Goal: Information Seeking & Learning: Find specific fact

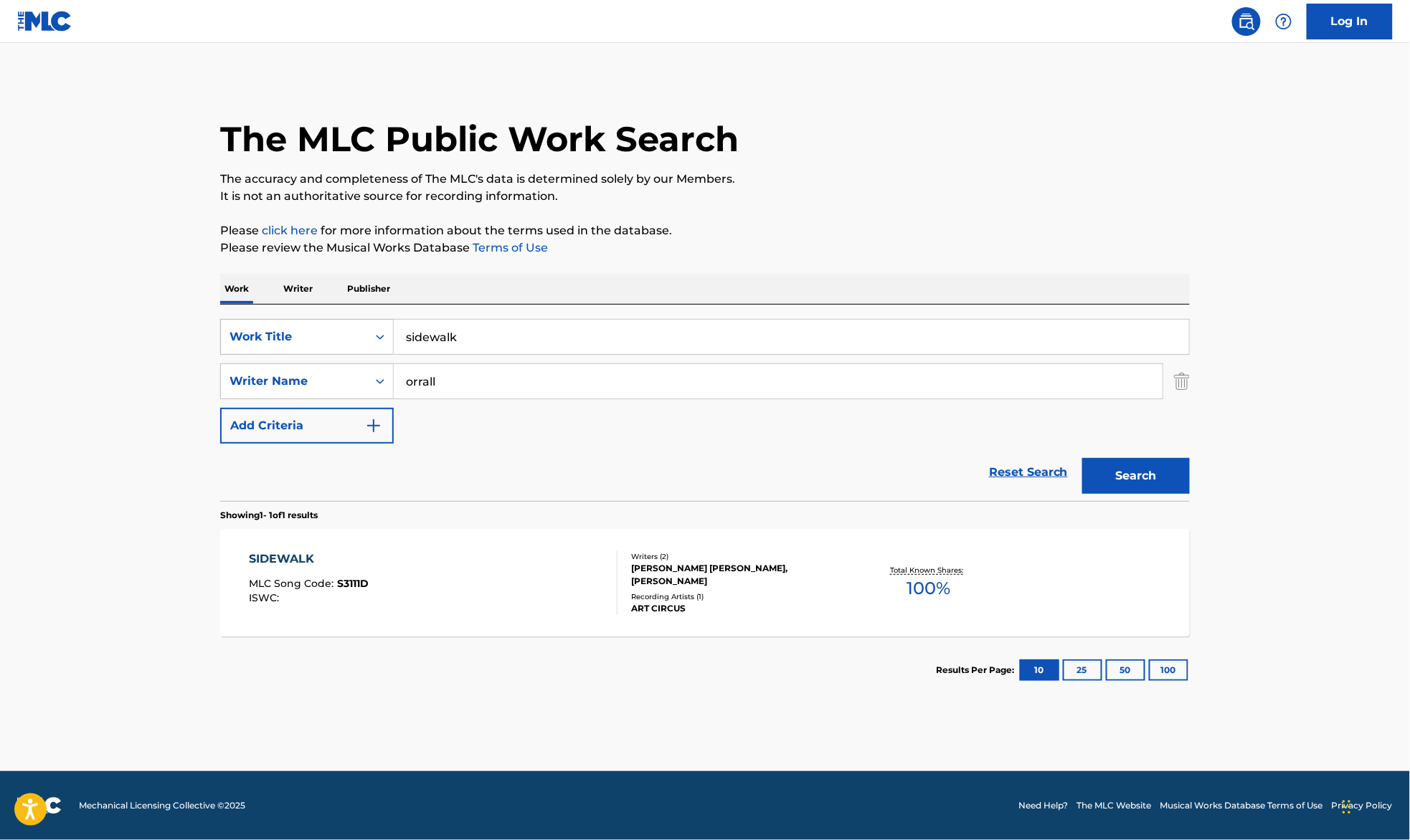
click at [308, 342] on div "SearchWithCriteria39c104b4-2064-4d5a-a719-5de39932cec3 Work Title sidewalk" at bounding box center [705, 337] width 970 height 36
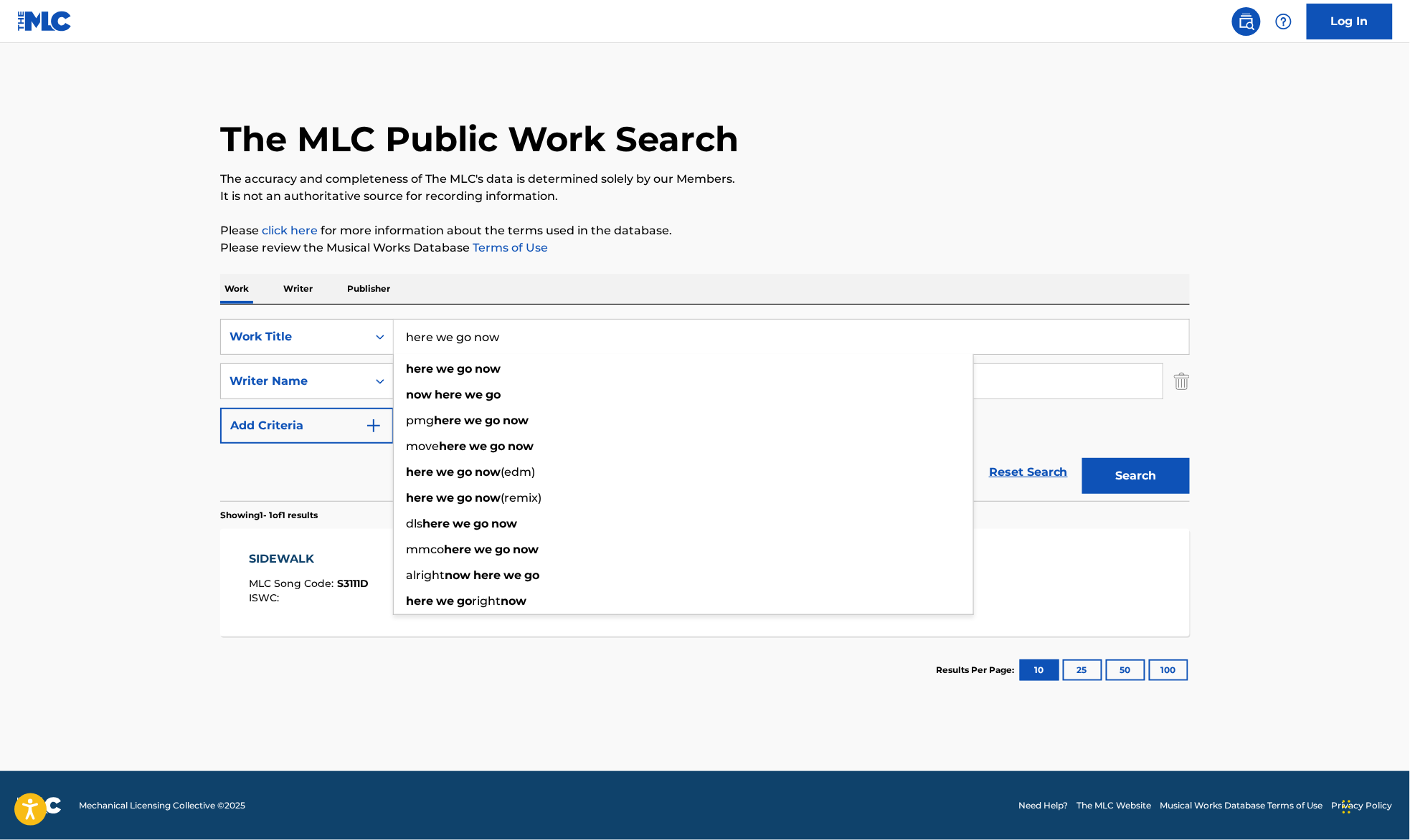
type input "here we go now"
click at [808, 219] on div "The MLC Public Work Search The accuracy and completeness of The MLC's data is d…" at bounding box center [705, 391] width 1004 height 625
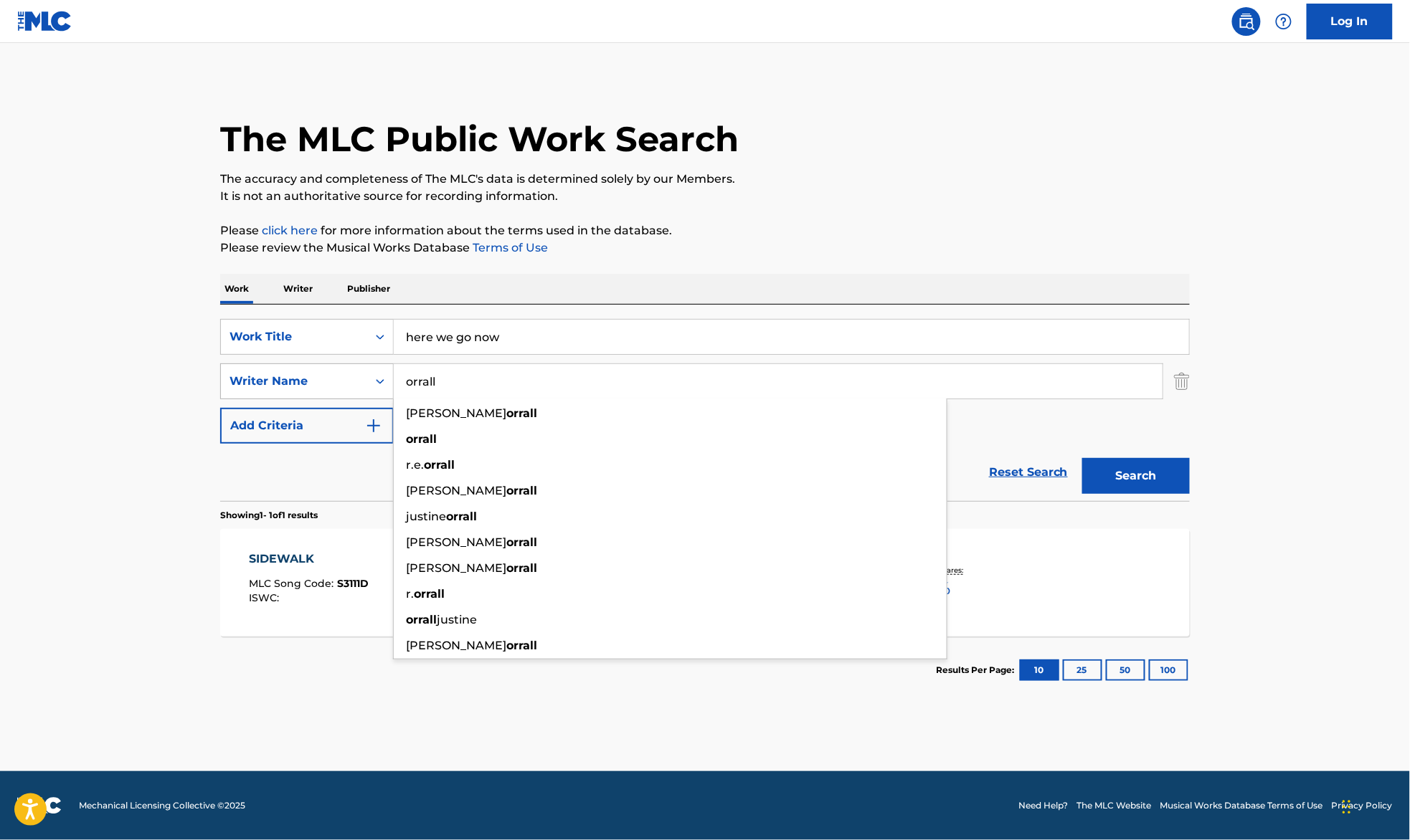
drag, startPoint x: 477, startPoint y: 385, endPoint x: 330, endPoint y: 385, distance: 147.0
click at [330, 385] on div "SearchWithCriteria2f0d4051-1cb5-4a7d-a957-5fdf96f82d6e Writer Name orrall rober…" at bounding box center [705, 382] width 970 height 36
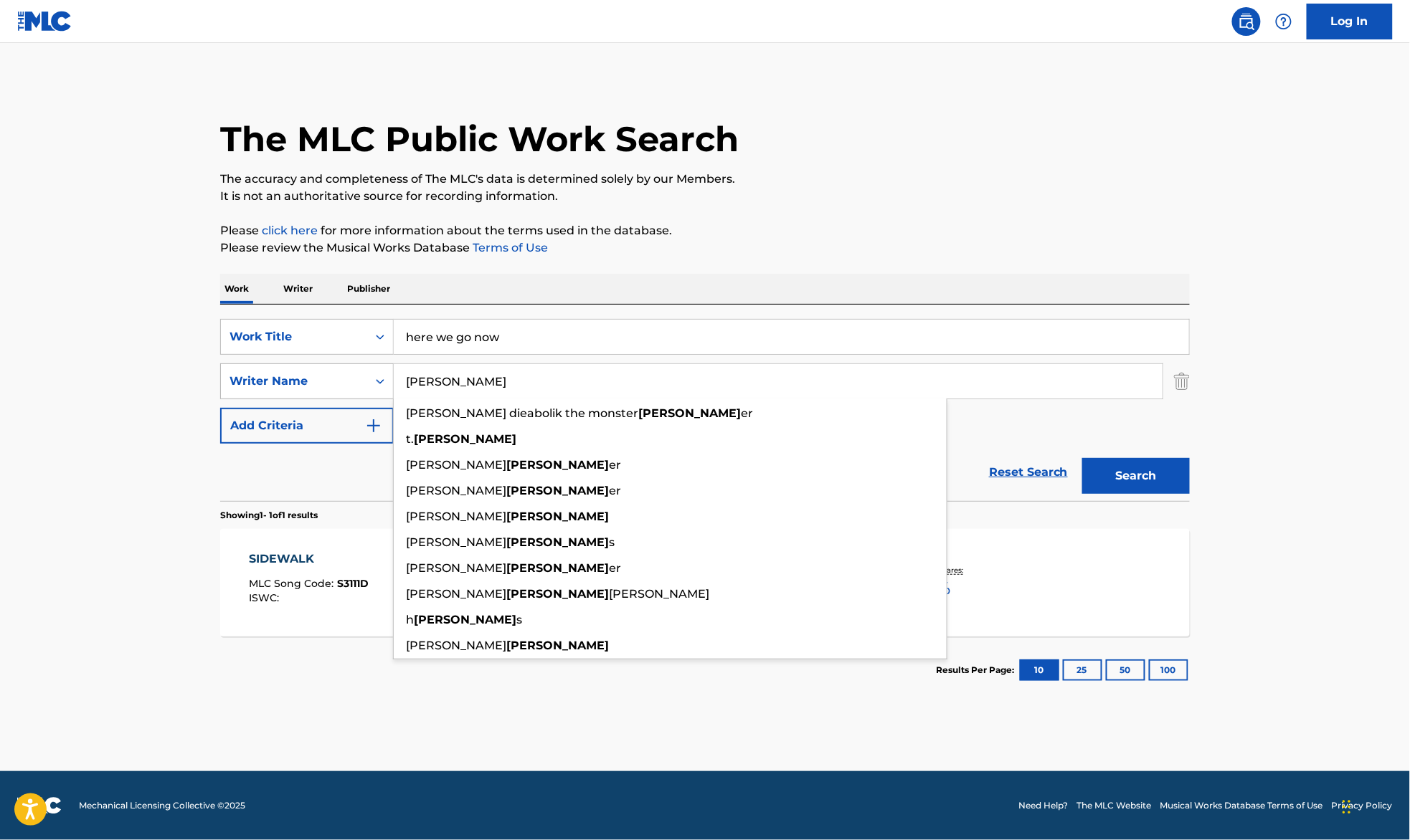
type input "krekel"
click at [1082, 458] on button "Search" at bounding box center [1135, 476] width 108 height 36
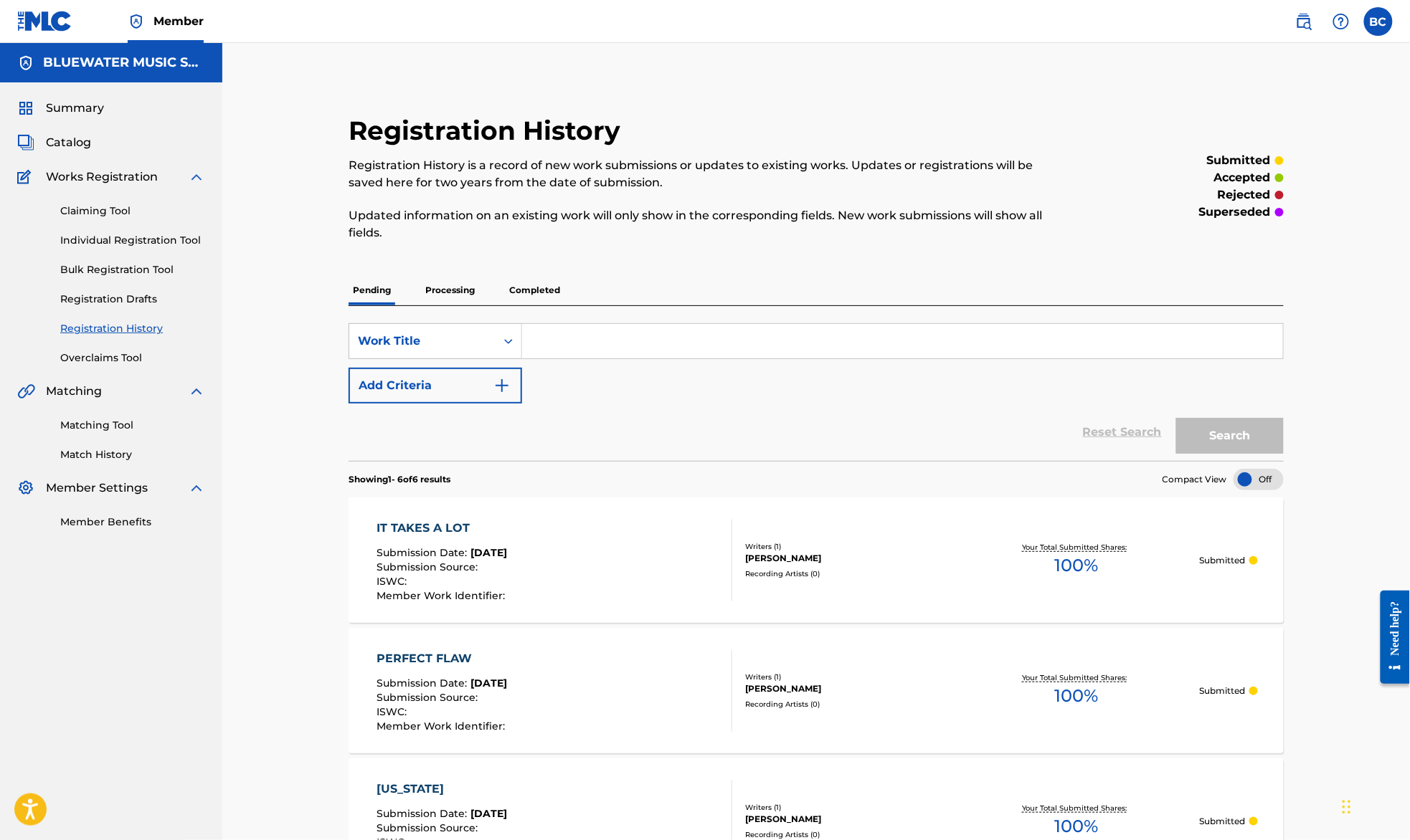
click at [583, 336] on input "Search Form" at bounding box center [902, 342] width 761 height 35
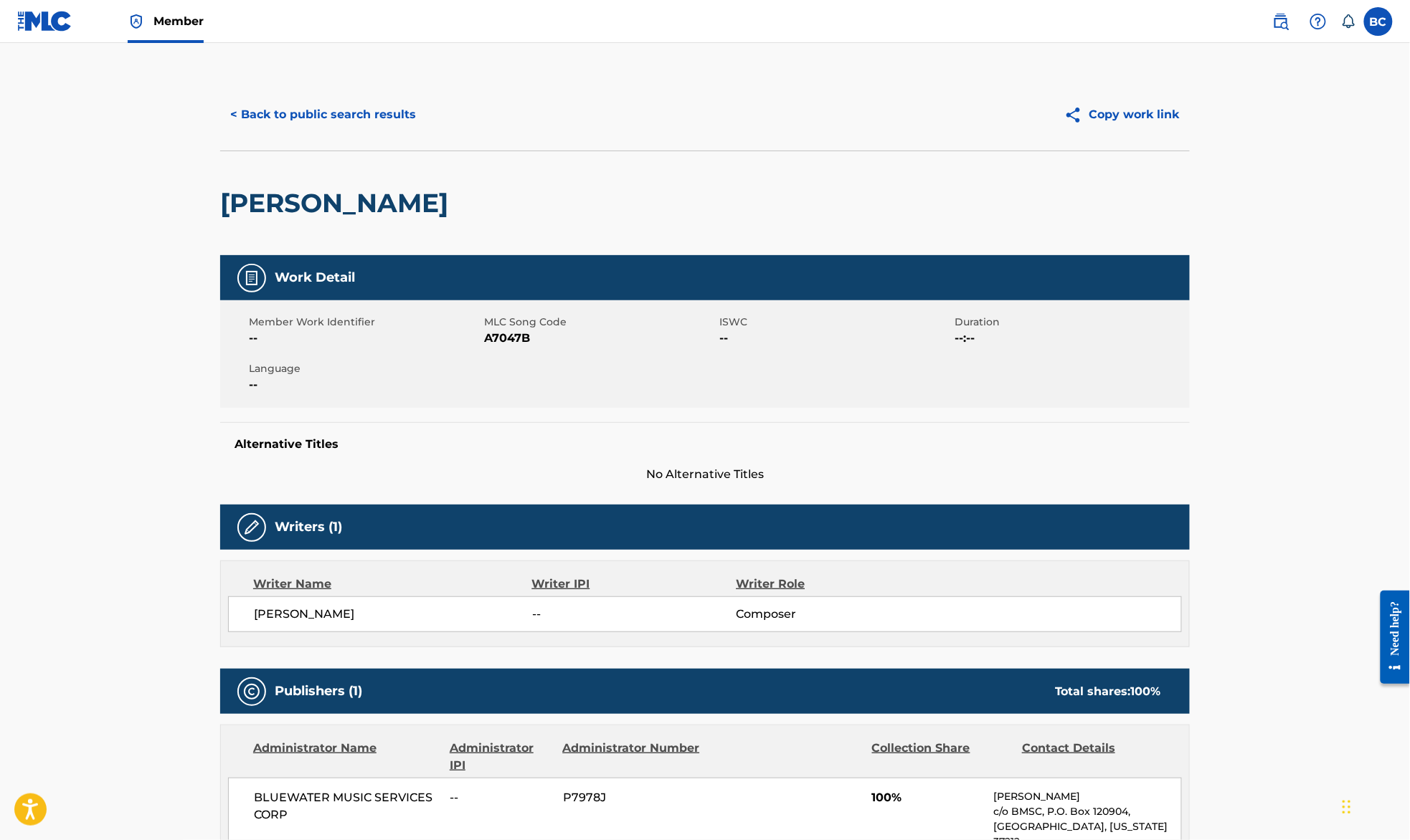
click at [285, 90] on div "< Back to public search results Copy work link" at bounding box center [705, 114] width 970 height 72
click at [282, 116] on button "< Back to public search results" at bounding box center [322, 115] width 206 height 36
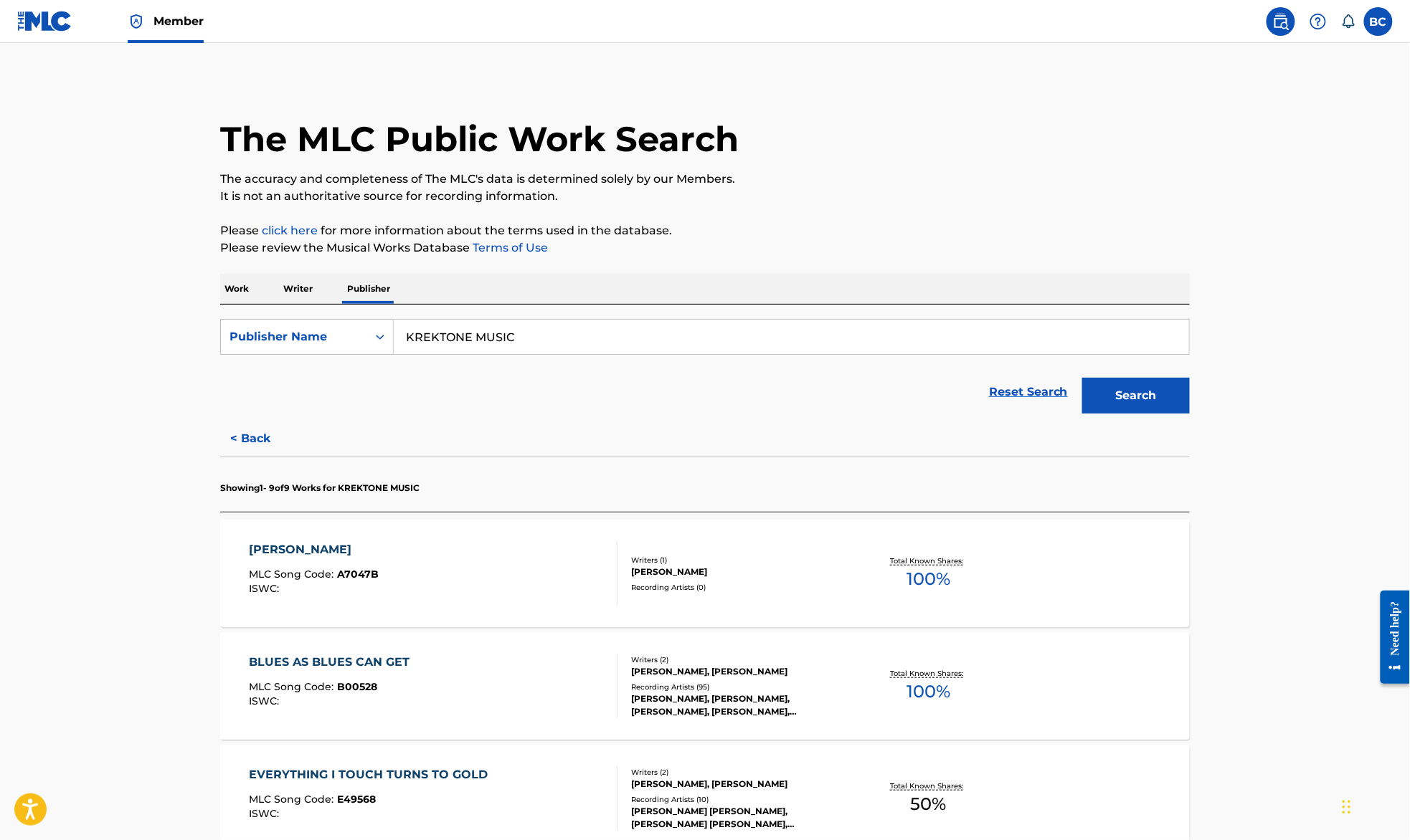
click at [242, 282] on p "Work" at bounding box center [236, 289] width 33 height 30
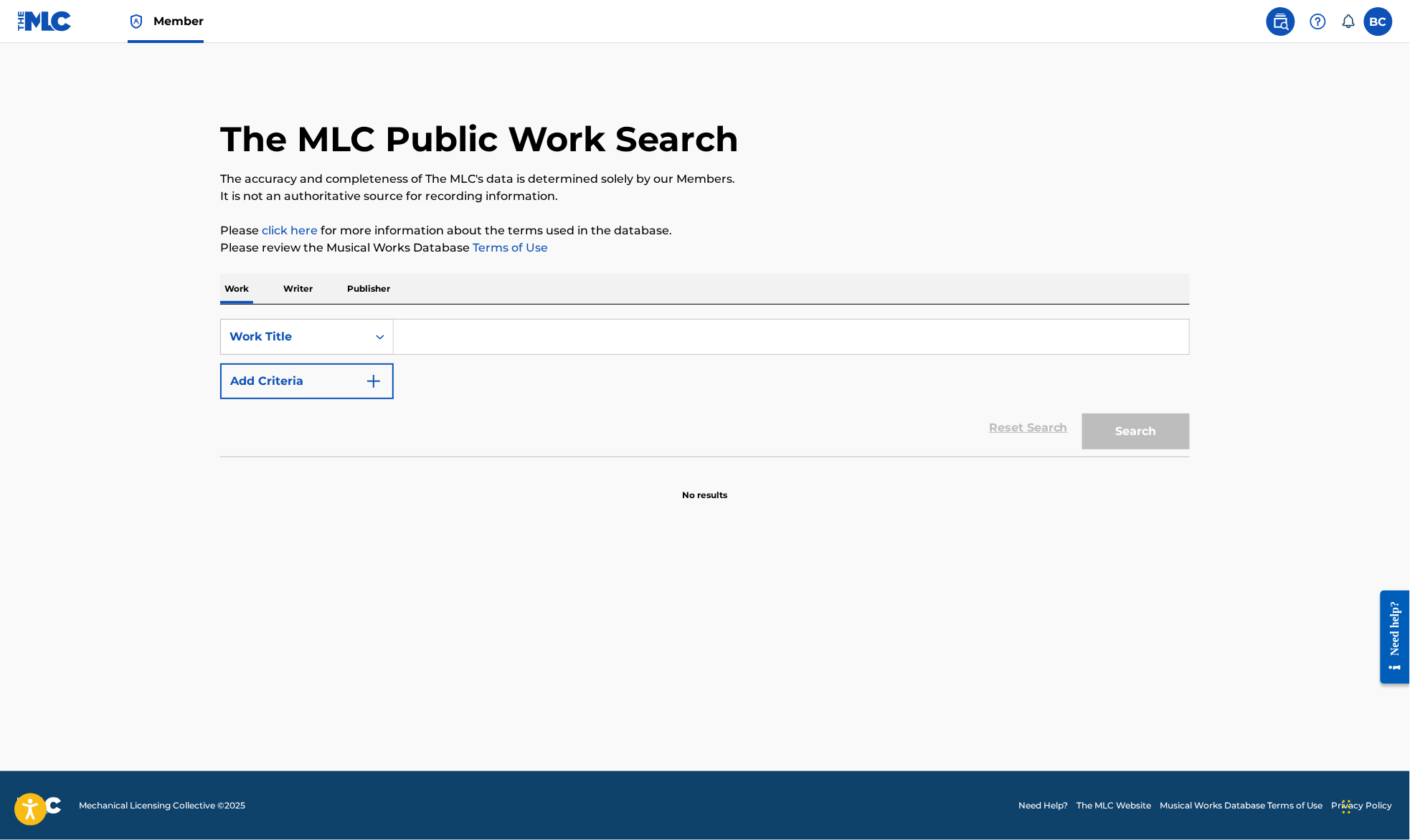
click at [457, 340] on input "Search Form" at bounding box center [791, 337] width 795 height 35
type input "unforgettable"
click at [1082, 414] on button "Search" at bounding box center [1135, 432] width 108 height 36
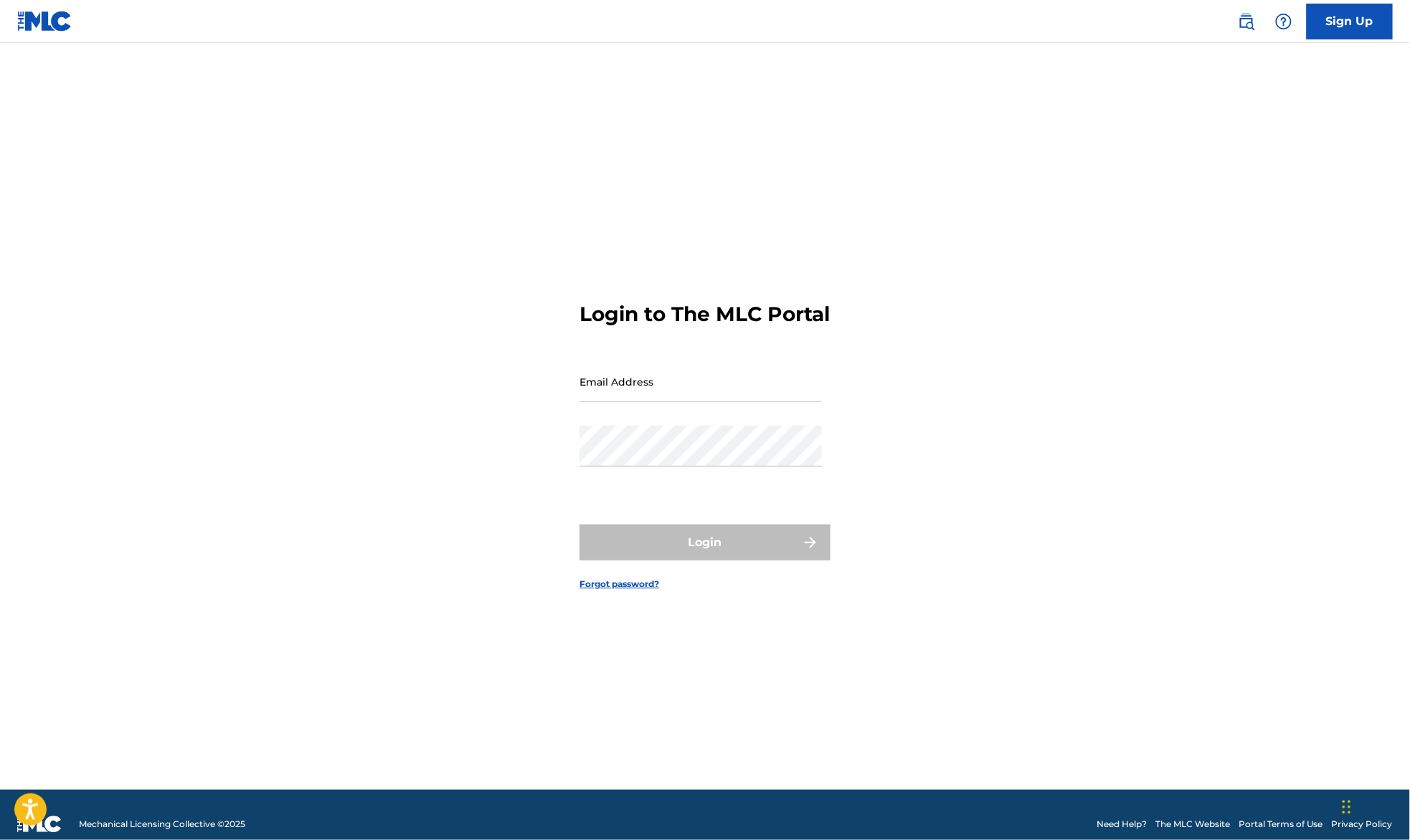
click at [1249, 23] on img at bounding box center [1246, 21] width 17 height 17
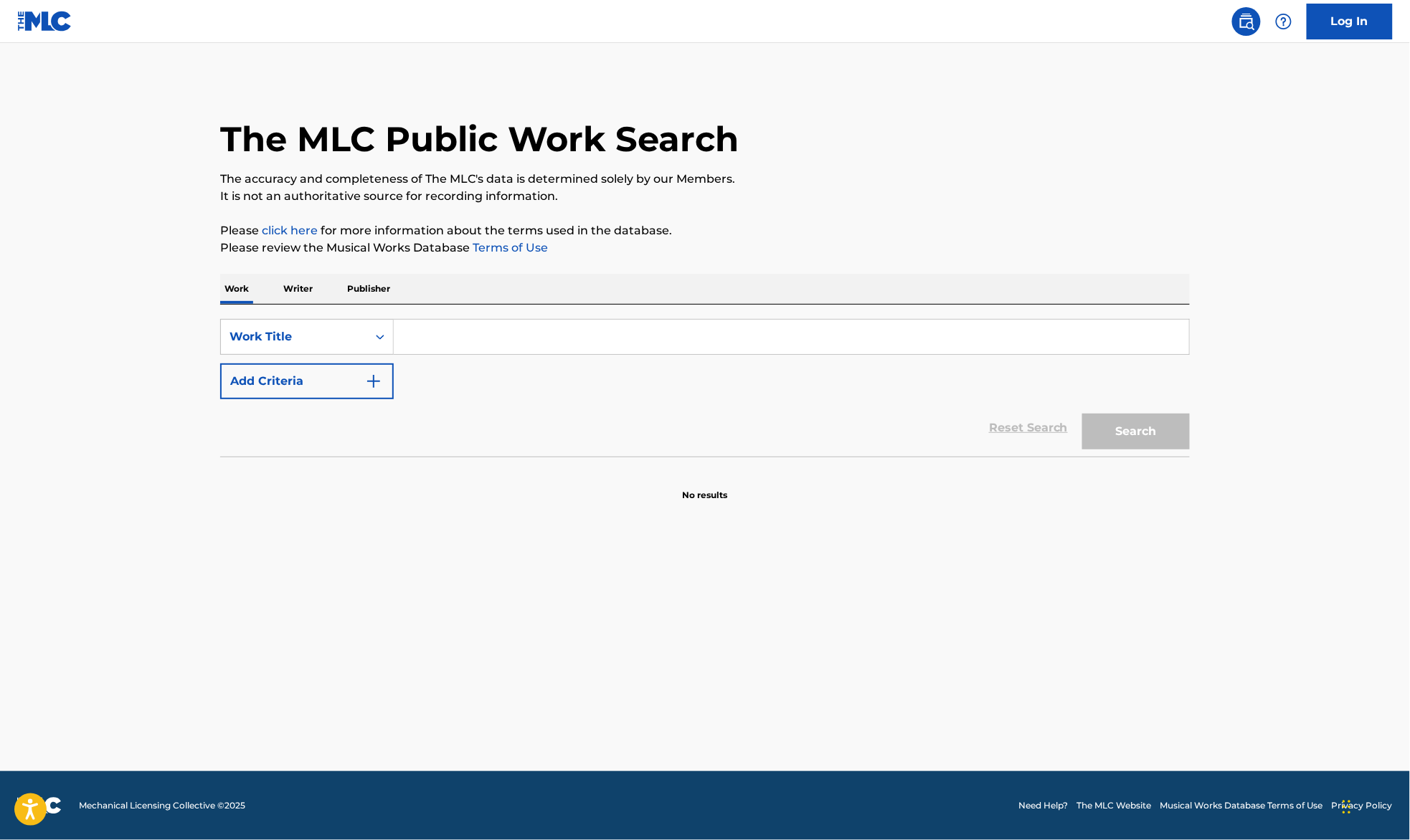
click at [483, 352] on input "Search Form" at bounding box center [791, 337] width 795 height 35
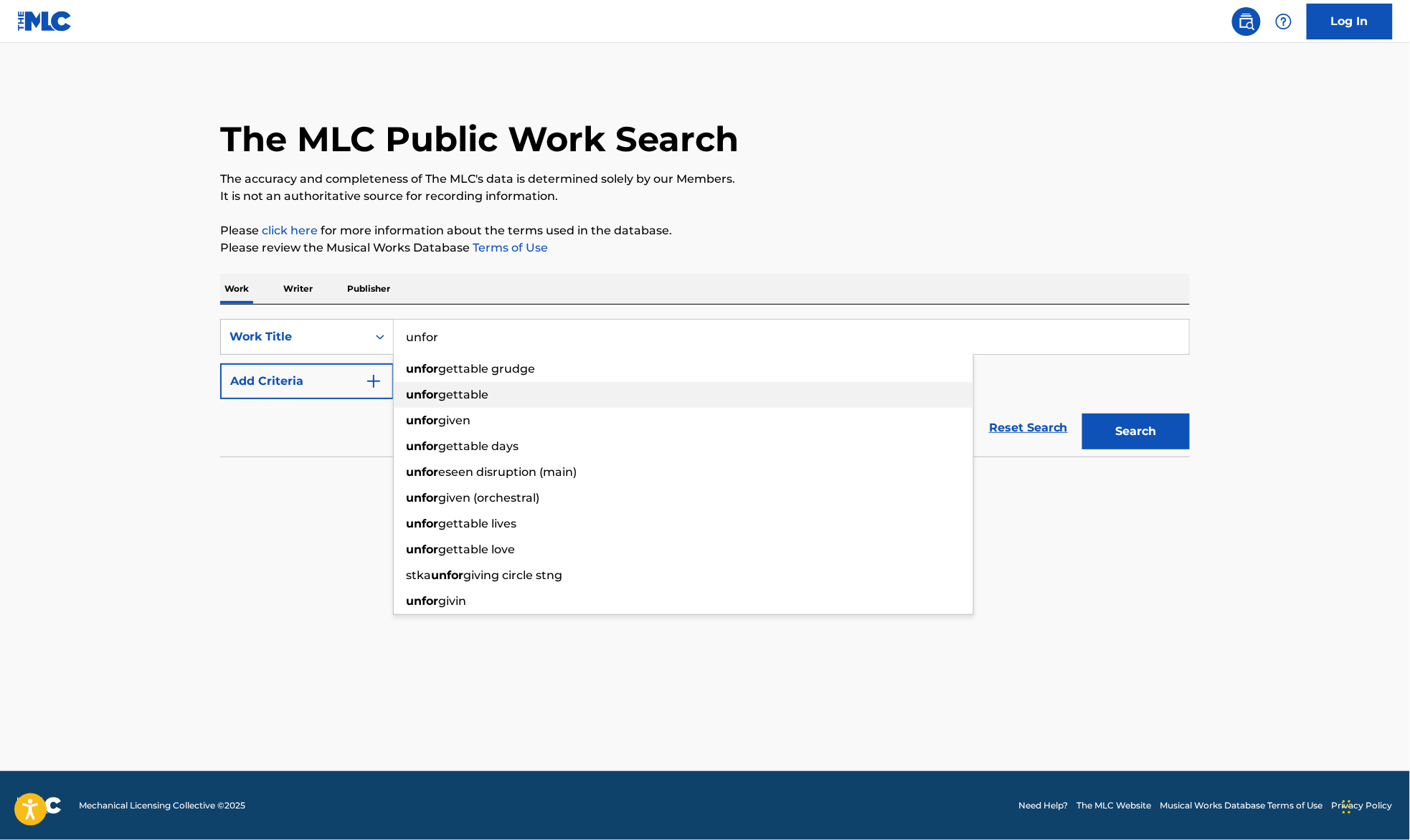
click at [479, 391] on span "gettable" at bounding box center [463, 394] width 50 height 14
type input "unforgettable"
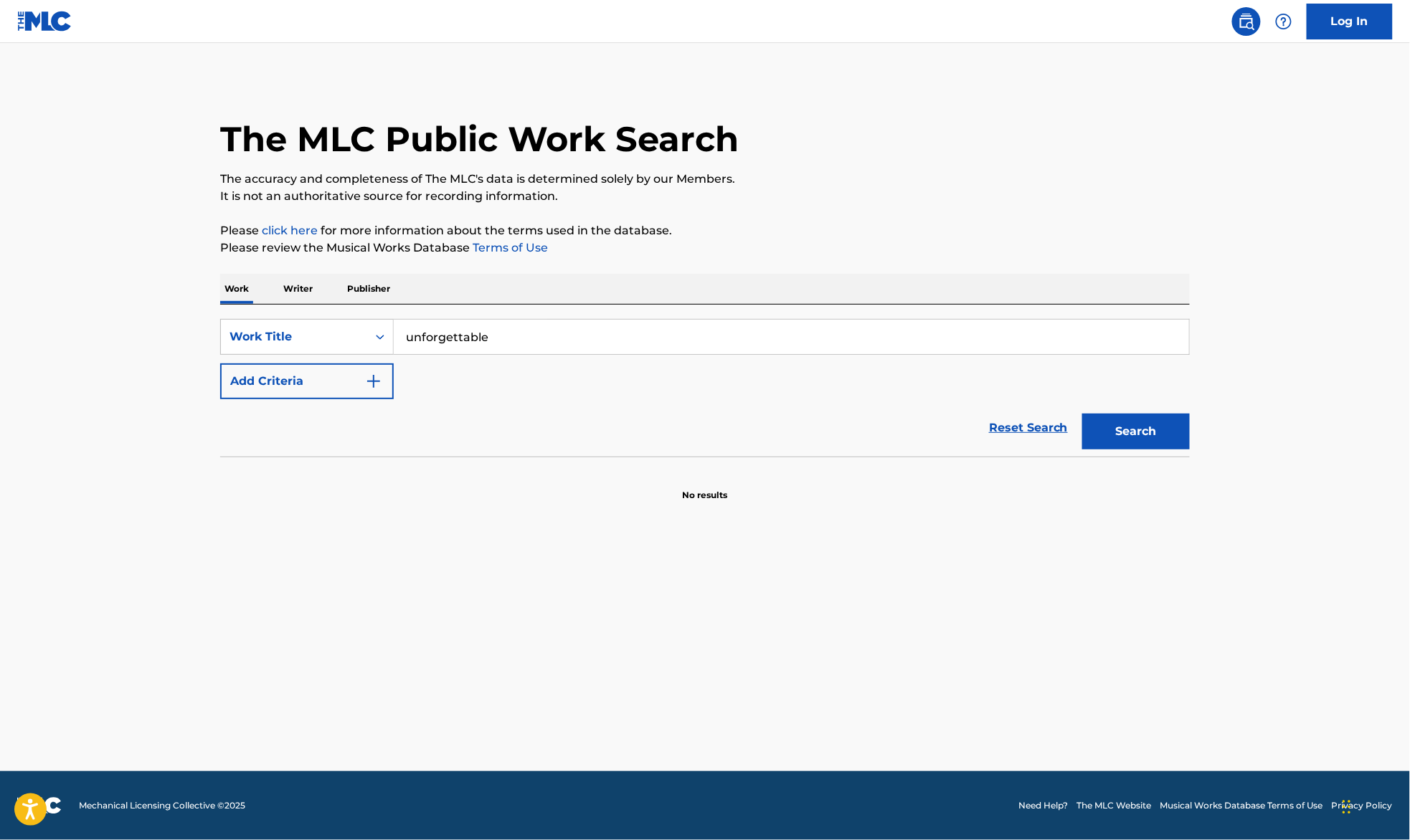
click at [320, 376] on button "Add Criteria" at bounding box center [306, 382] width 174 height 36
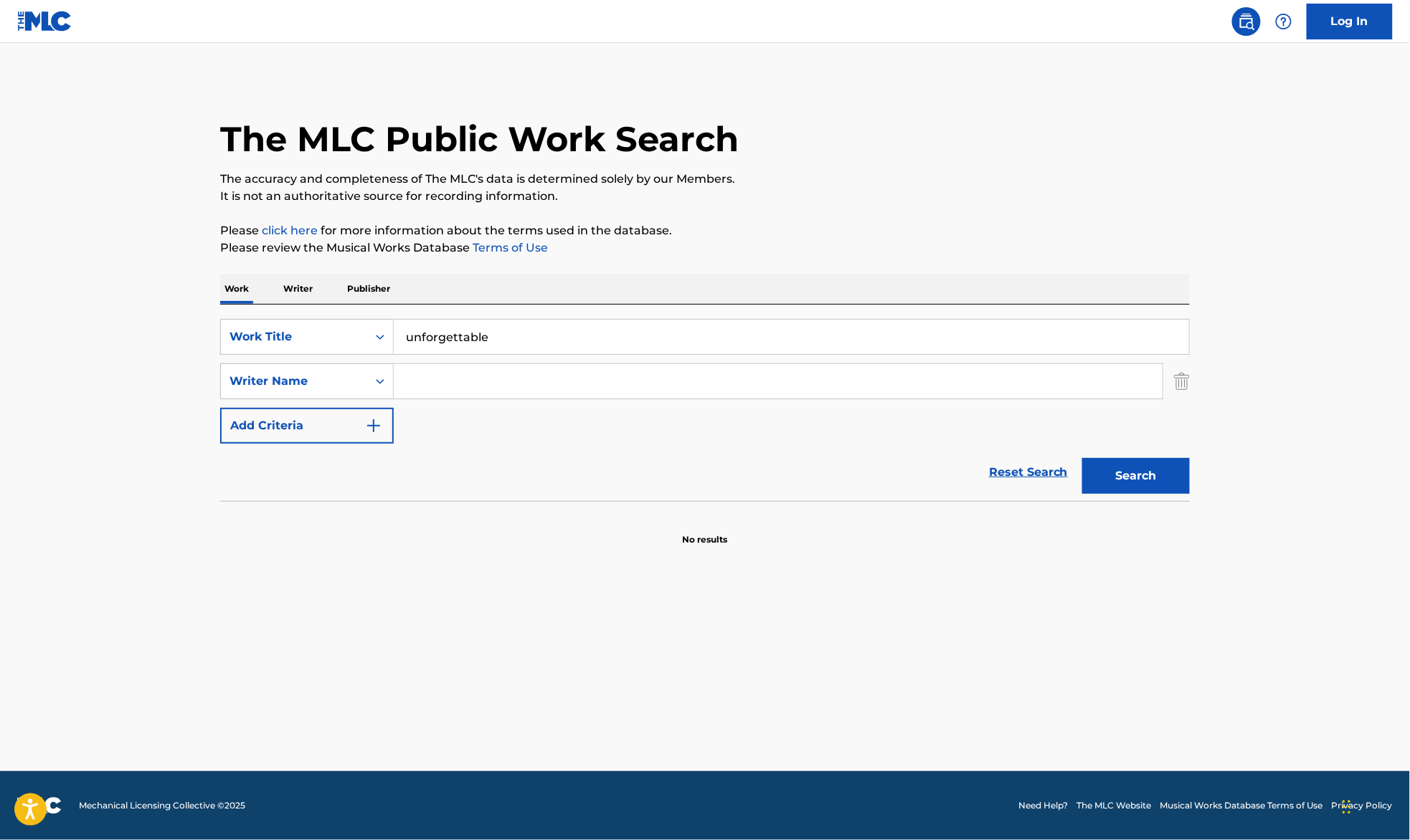
click at [508, 385] on input "Search Form" at bounding box center [778, 382] width 769 height 35
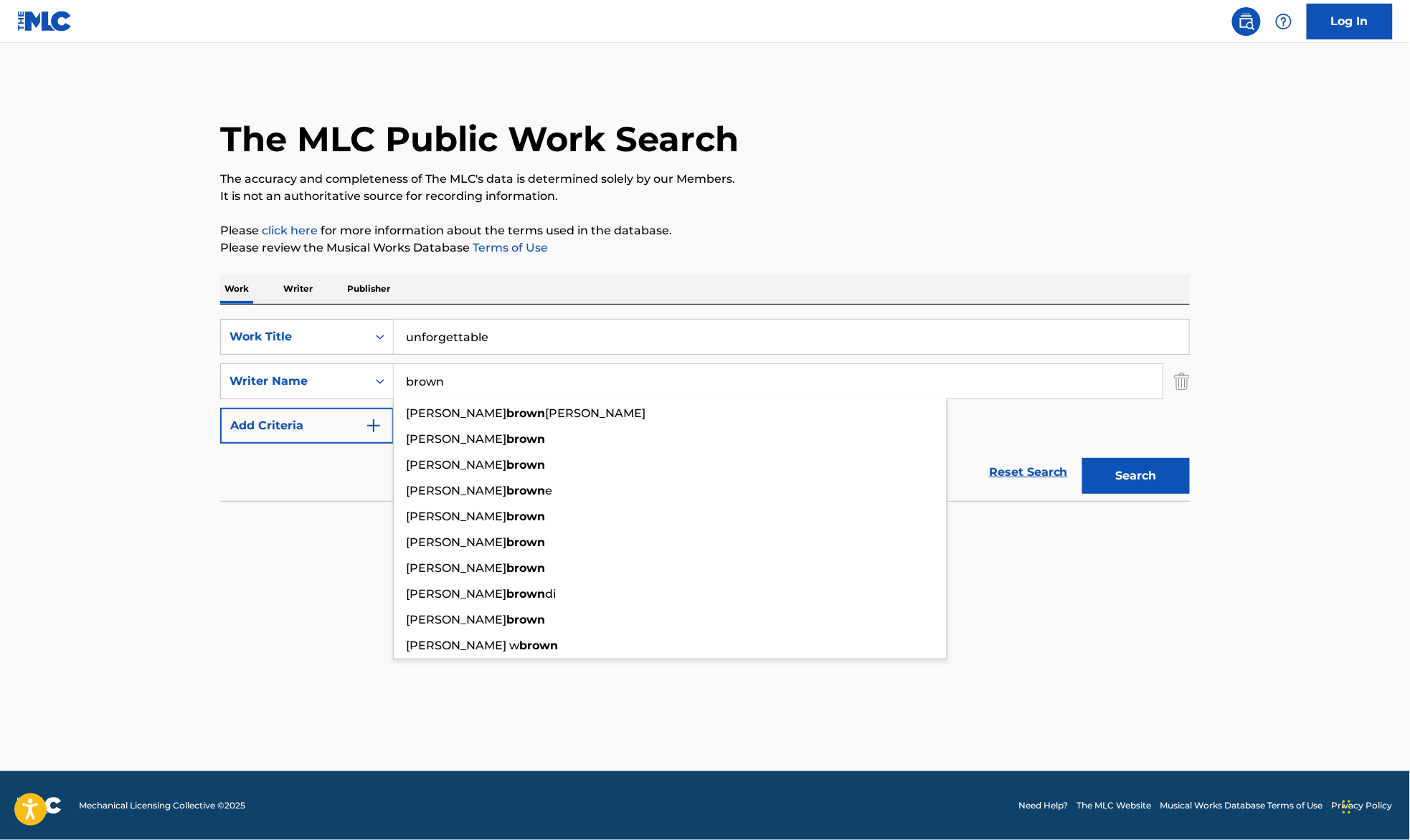
type input "brown"
click at [1082, 458] on button "Search" at bounding box center [1135, 476] width 108 height 36
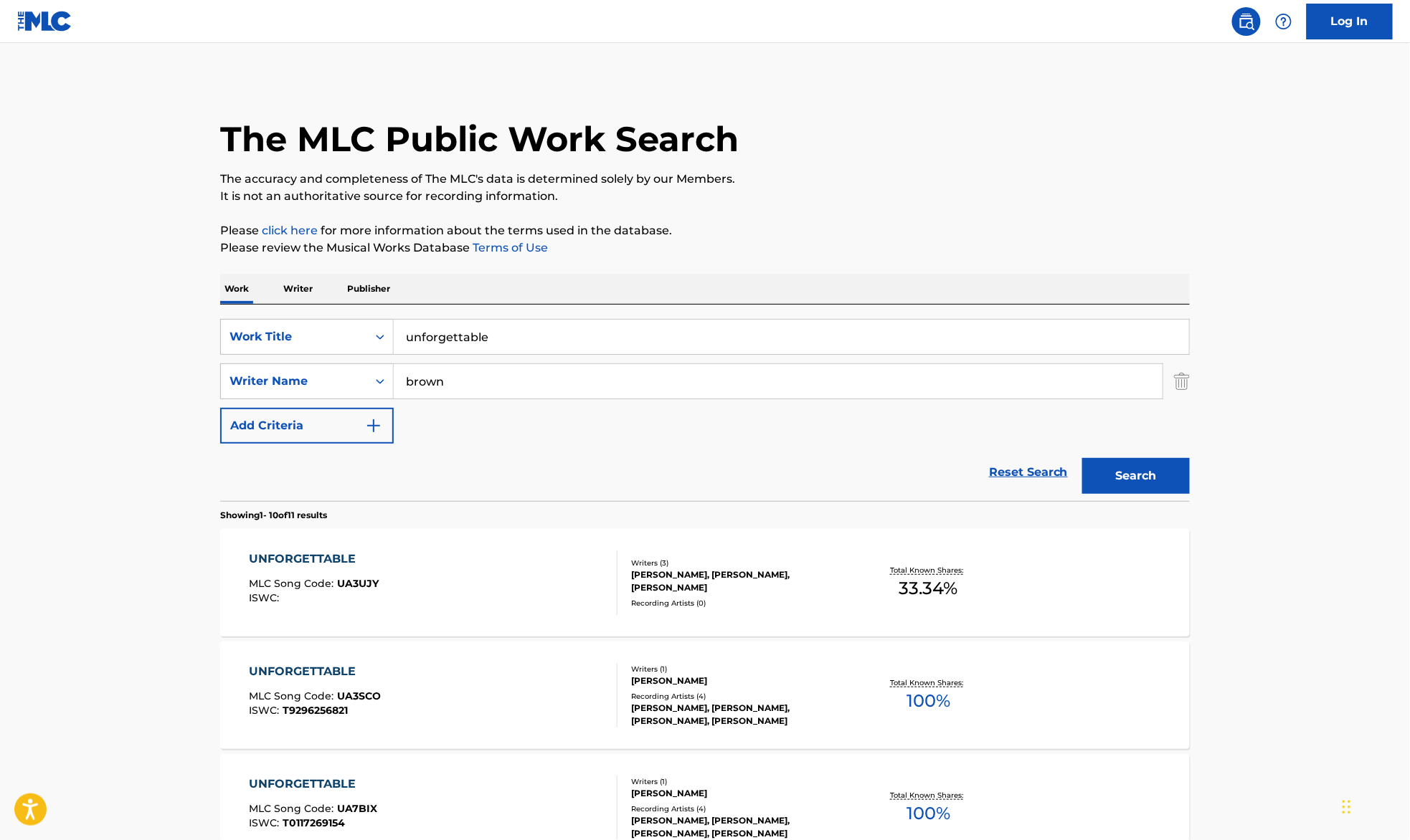
scroll to position [190, 0]
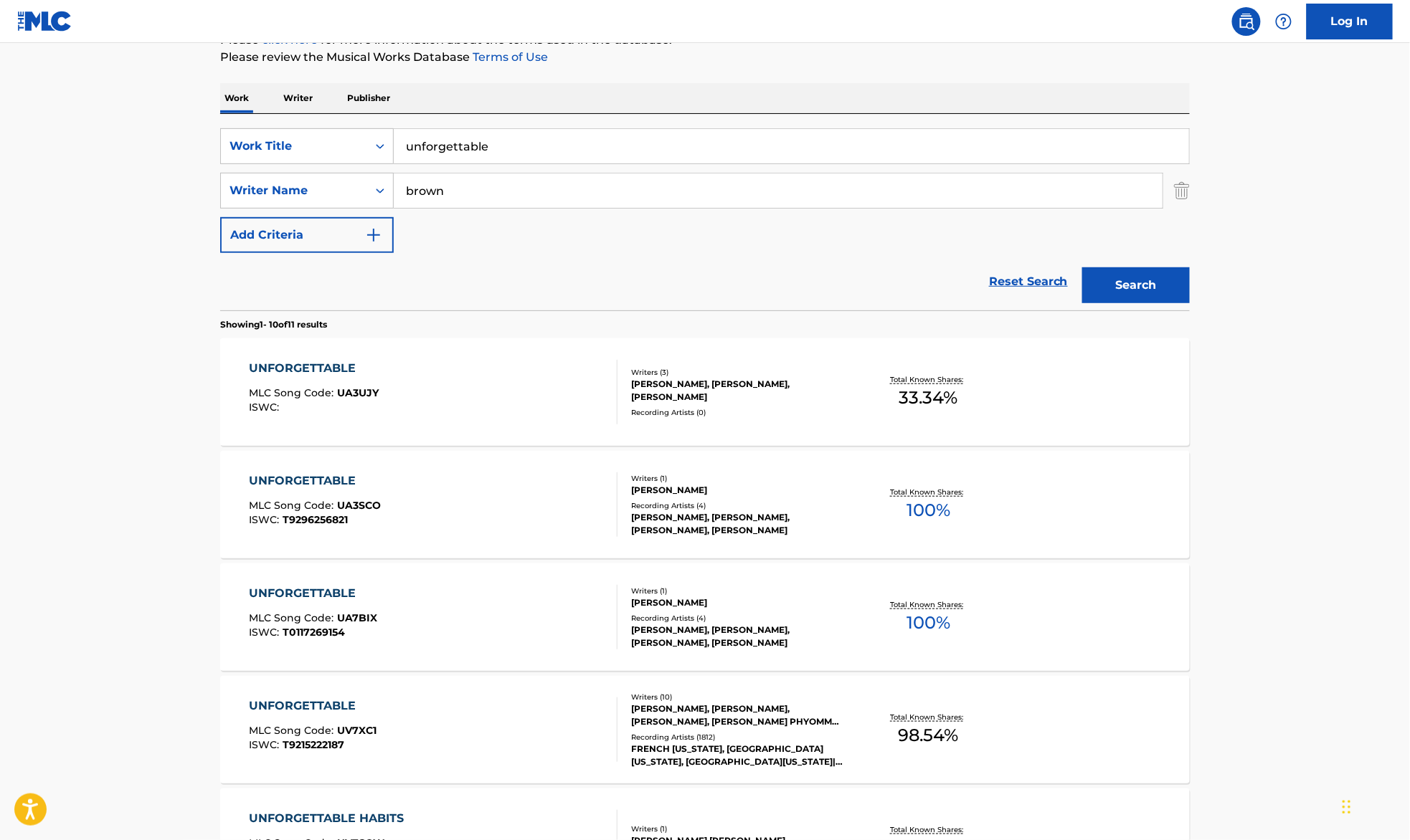
click at [552, 729] on div "UNFORGETTABLE MLC Song Code : UV7XC1 ISWC : T9215222187" at bounding box center [434, 730] width 369 height 65
